Goal: Task Accomplishment & Management: Complete application form

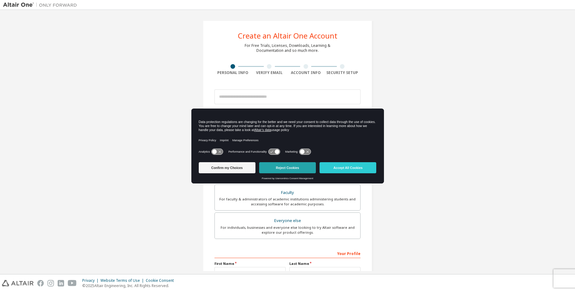
click at [298, 166] on button "Reject Cookies" at bounding box center [287, 167] width 57 height 11
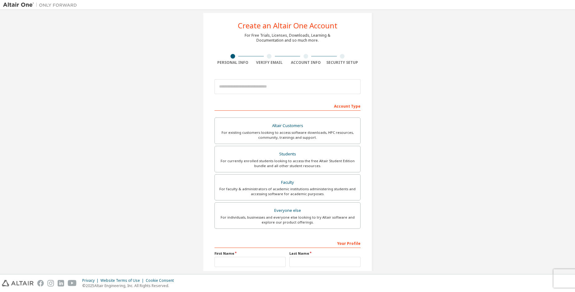
scroll to position [7, 0]
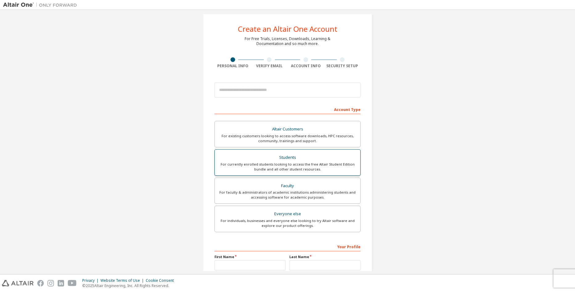
click at [240, 160] on div "Students" at bounding box center [288, 157] width 138 height 9
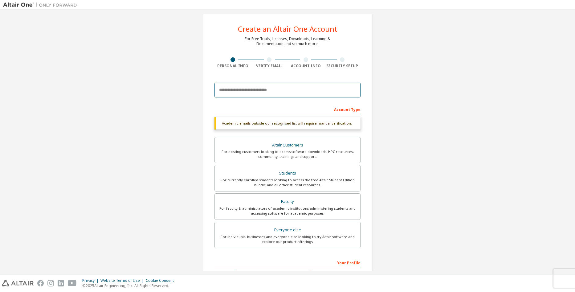
click at [242, 89] on input "email" at bounding box center [288, 90] width 146 height 15
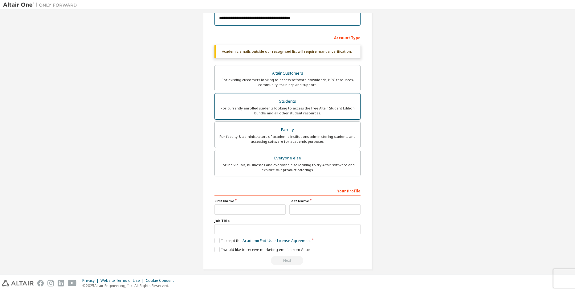
scroll to position [84, 0]
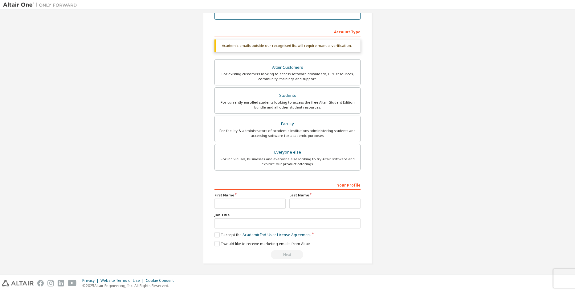
type input "**********"
click at [240, 203] on input "text" at bounding box center [250, 204] width 71 height 10
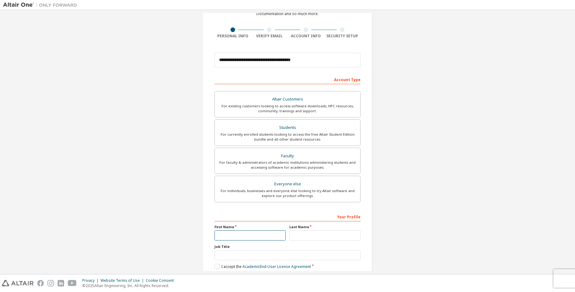
scroll to position [38, 0]
type input "**********"
click at [312, 232] on input "text" at bounding box center [324, 234] width 71 height 10
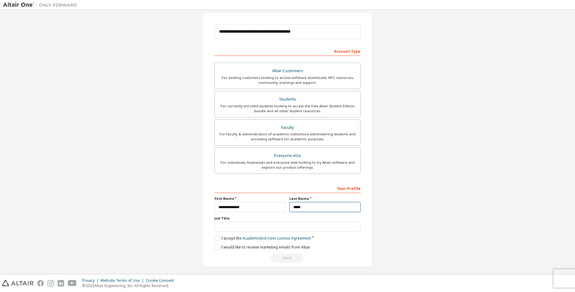
scroll to position [68, 0]
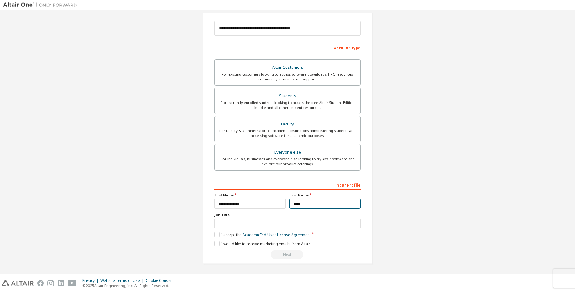
type input "*****"
click at [275, 223] on input "text" at bounding box center [288, 224] width 146 height 10
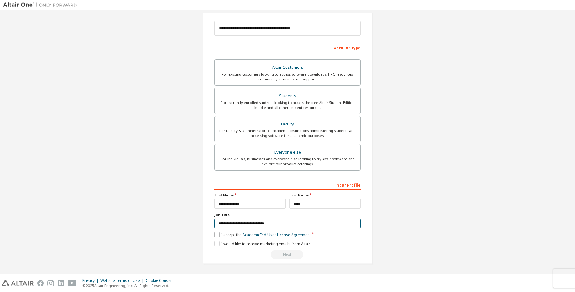
type input "**********"
click at [216, 235] on label "I accept the Academic End-User License Agreement" at bounding box center [263, 234] width 96 height 5
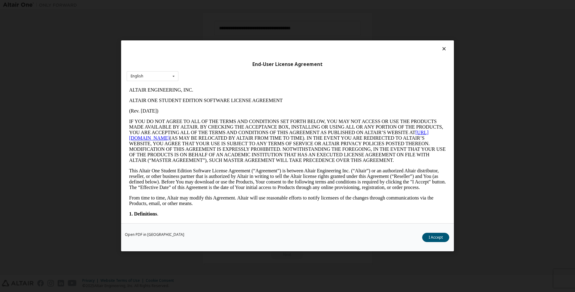
scroll to position [0, 0]
click at [428, 236] on button "I Accept" at bounding box center [435, 237] width 27 height 9
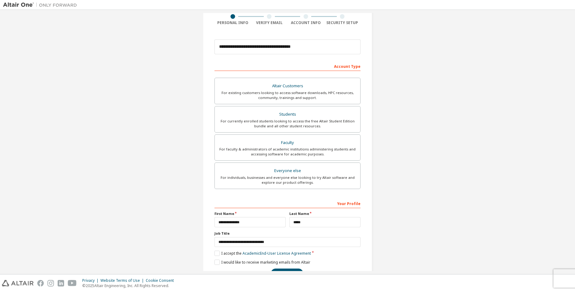
scroll to position [68, 0]
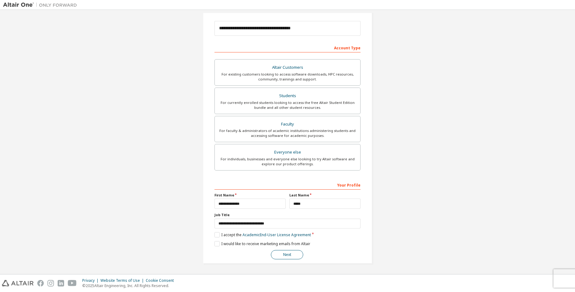
click at [294, 255] on button "Next" at bounding box center [287, 254] width 32 height 9
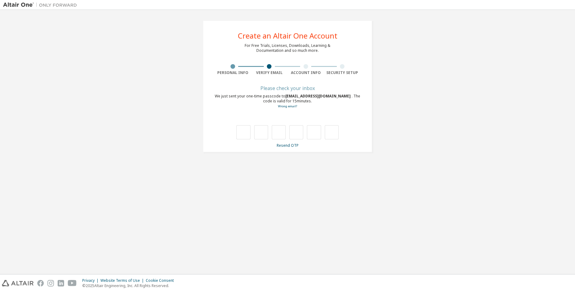
type input "*"
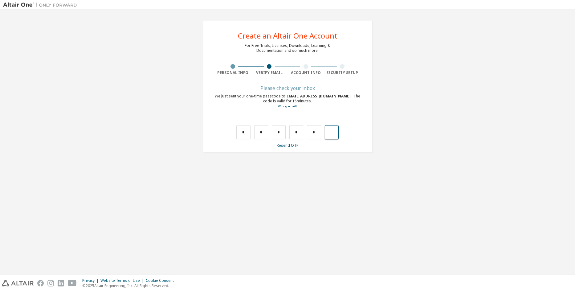
type input "*"
